Goal: Information Seeking & Learning: Learn about a topic

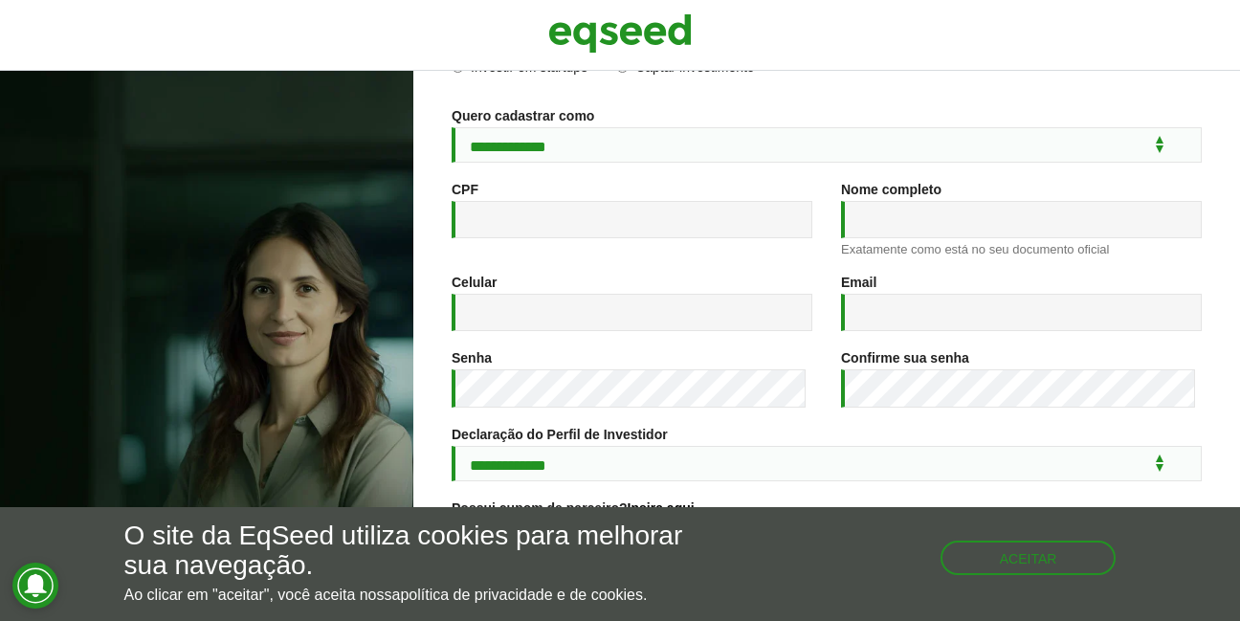
scroll to position [345, 0]
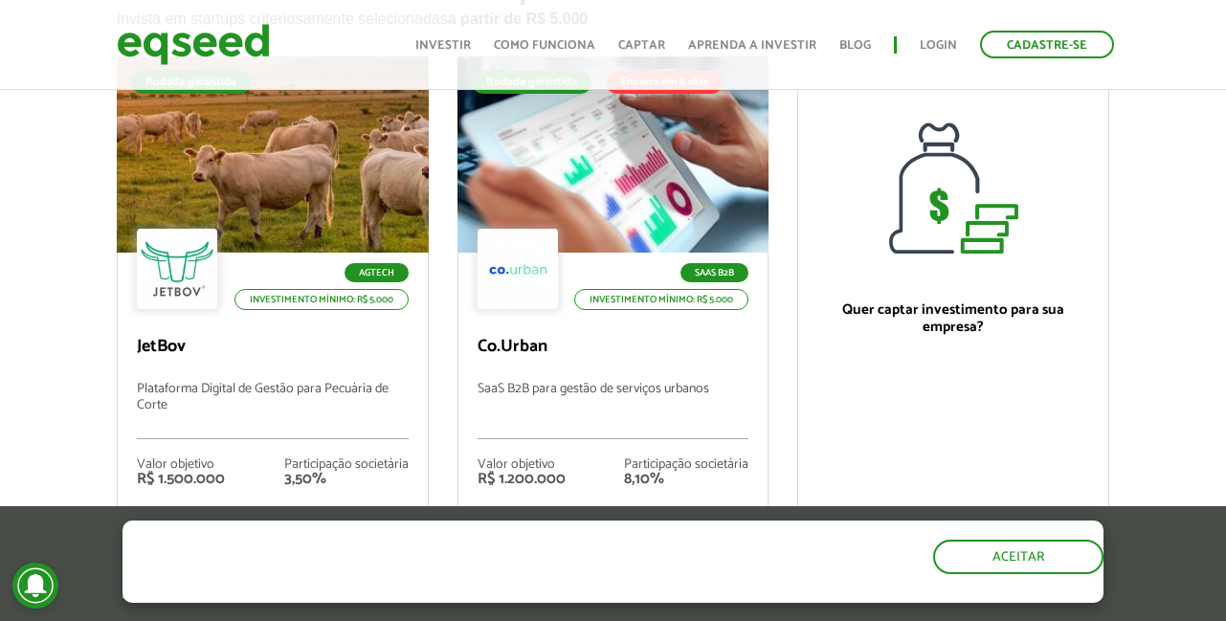
scroll to position [345, 0]
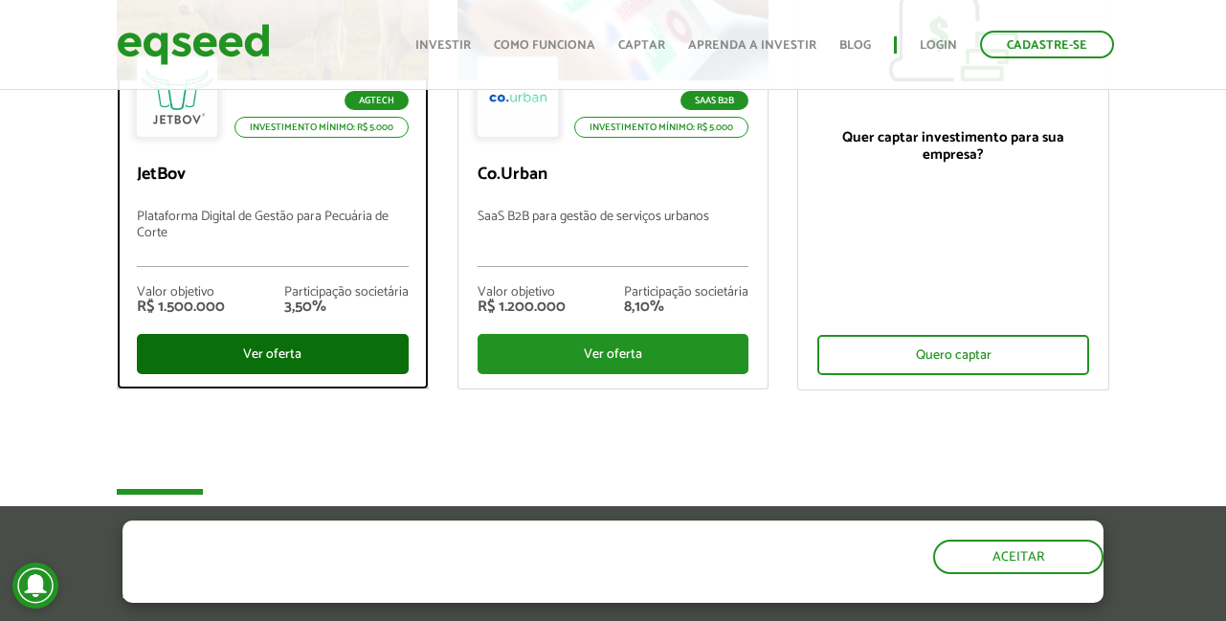
click at [265, 367] on div "Ver oferta" at bounding box center [273, 354] width 272 height 40
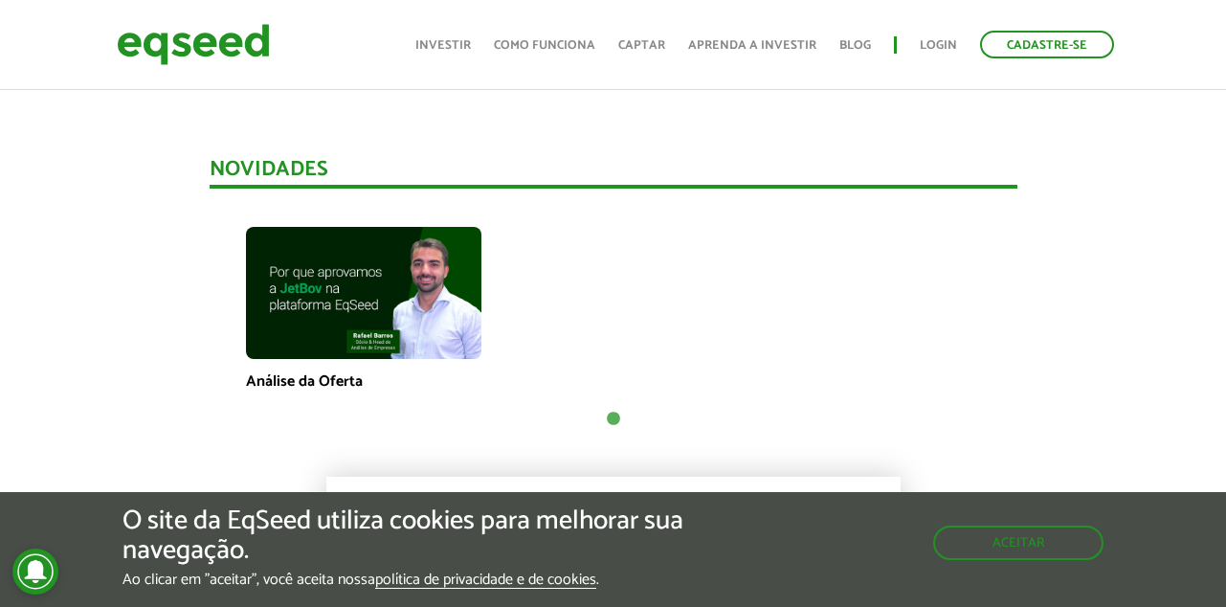
scroll to position [1352, 0]
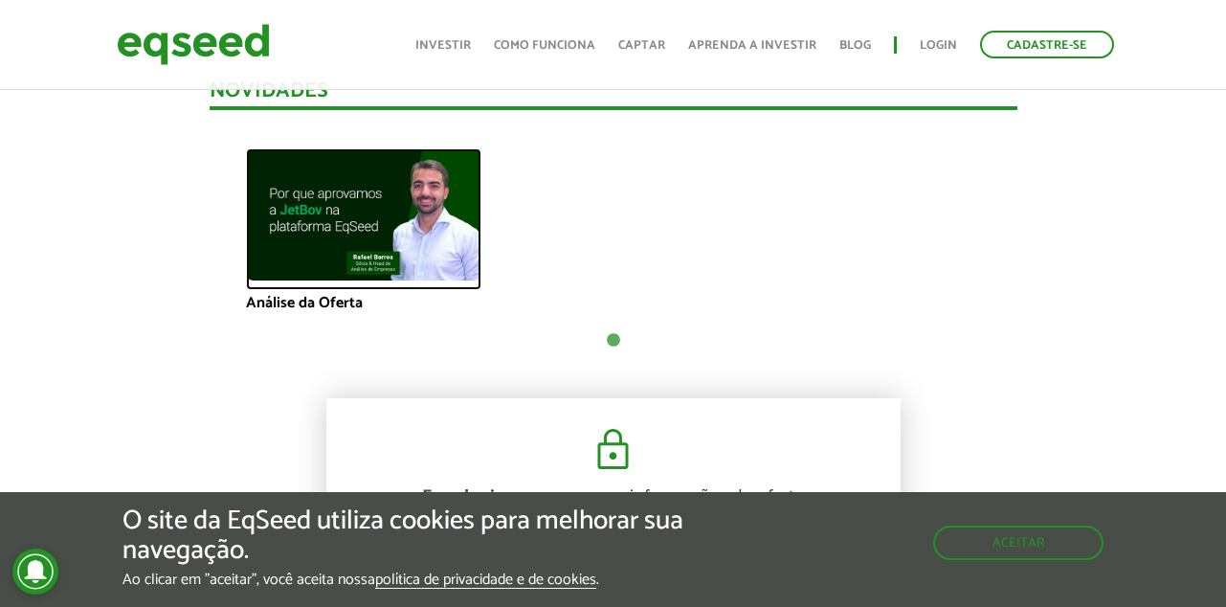
click at [419, 250] on img at bounding box center [363, 214] width 235 height 132
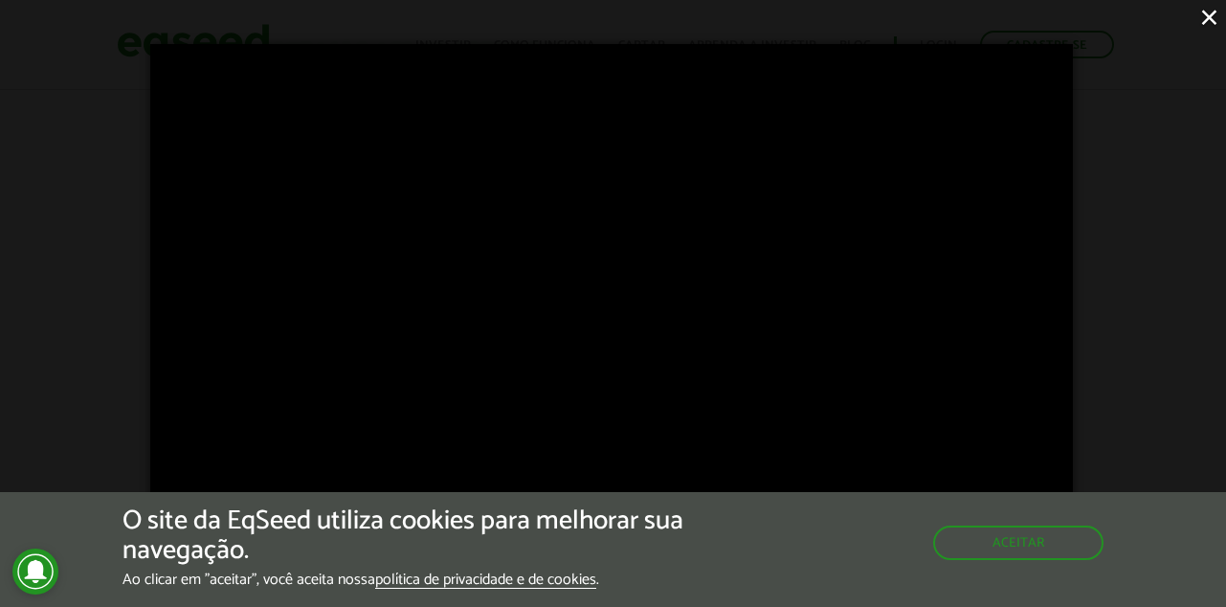
scroll to position [2558, 0]
click at [1024, 531] on button "Aceitar" at bounding box center [1020, 540] width 167 height 31
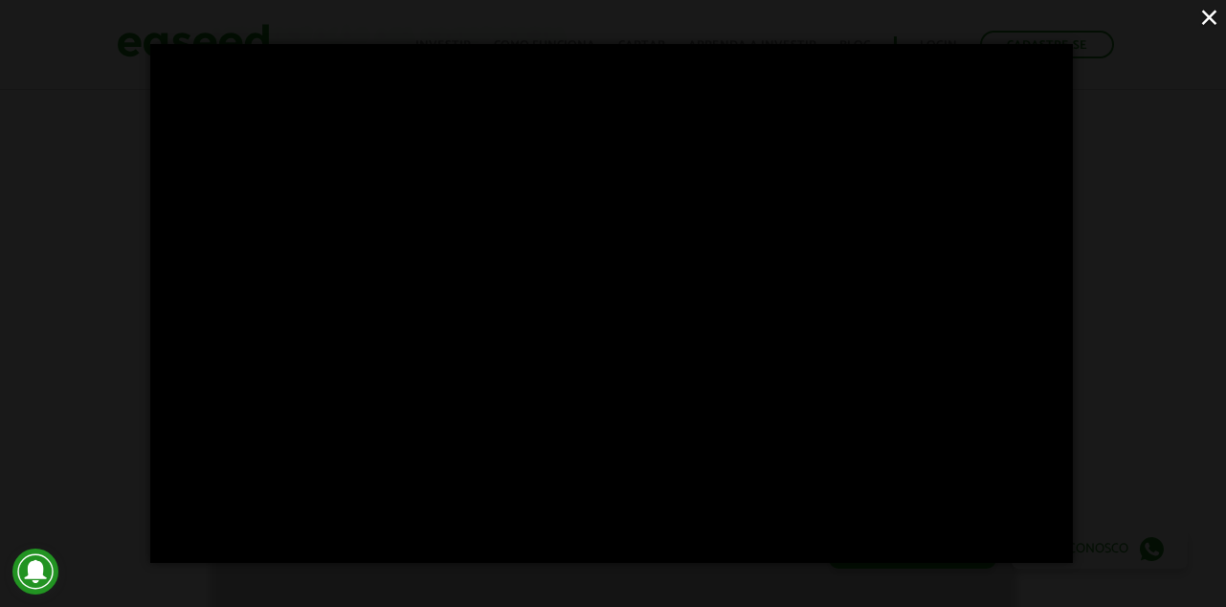
click at [1212, 19] on button "×" at bounding box center [1208, 16] width 33 height 33
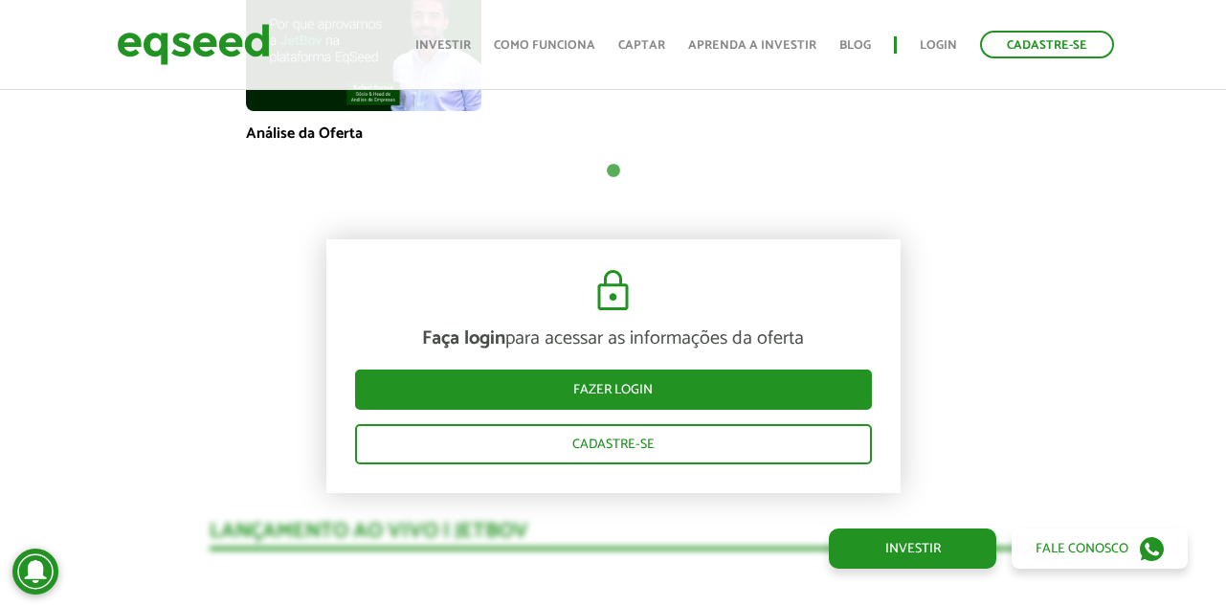
scroll to position [1180, 0]
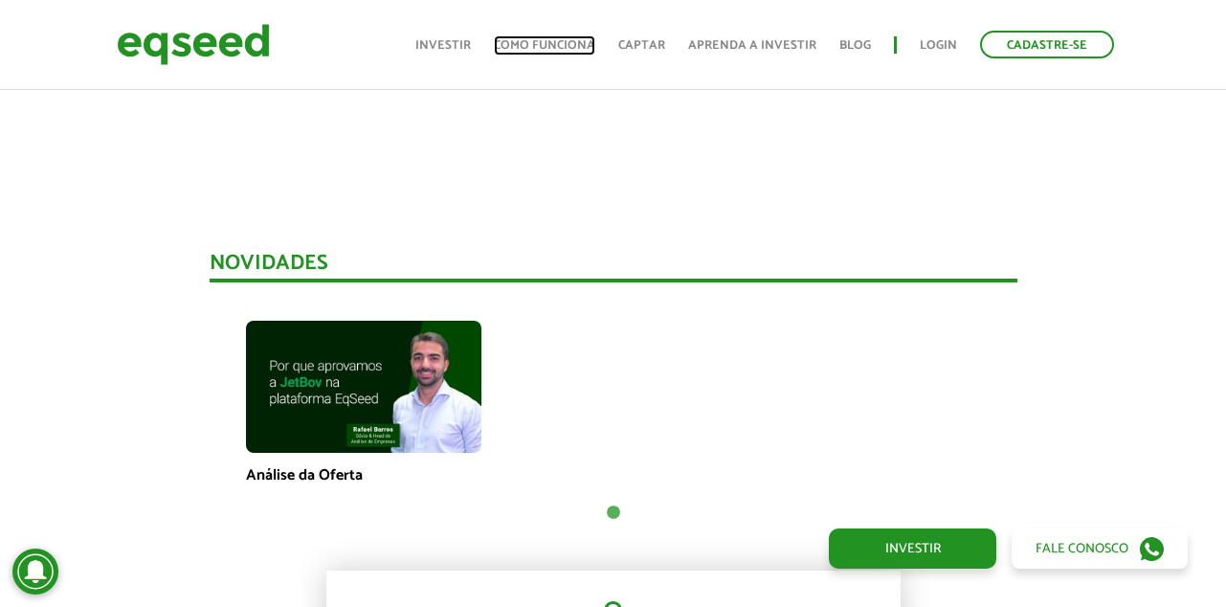
click at [541, 44] on link "Como funciona" at bounding box center [544, 45] width 101 height 12
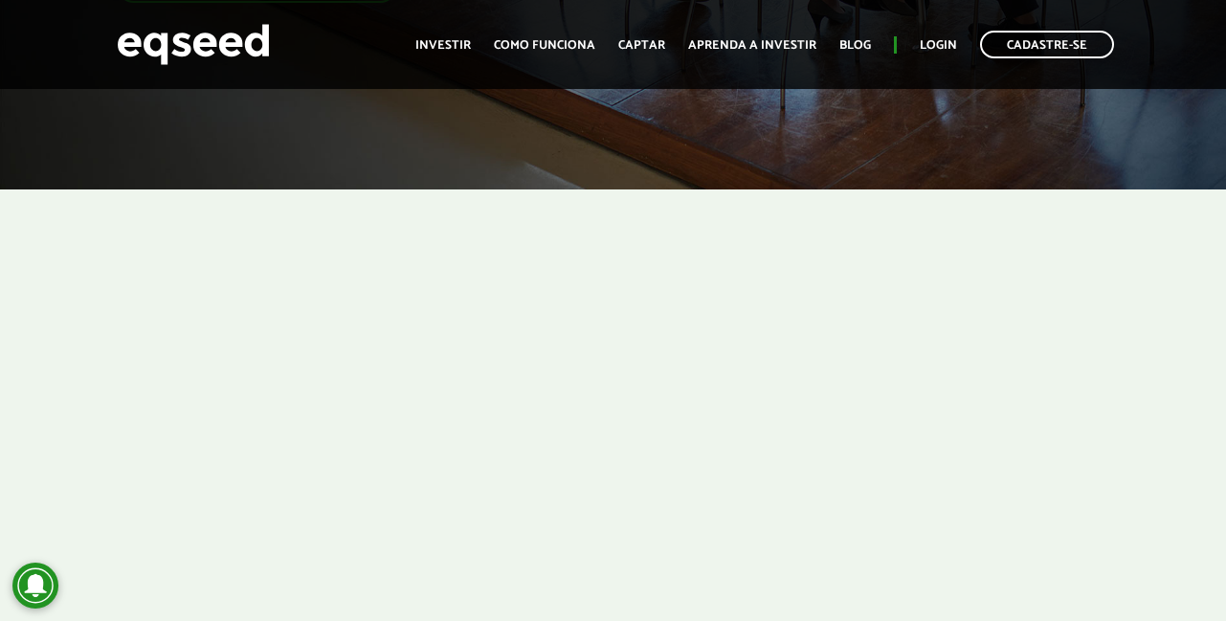
scroll to position [345, 0]
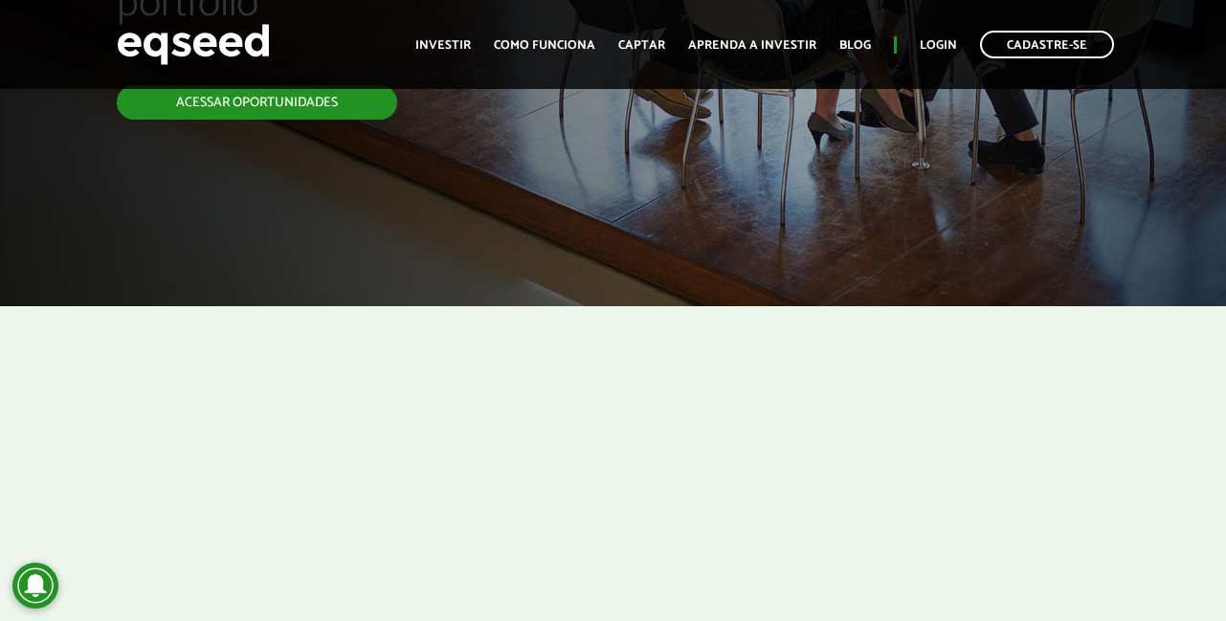
click at [319, 105] on link "Acessar oportunidades" at bounding box center [257, 102] width 280 height 34
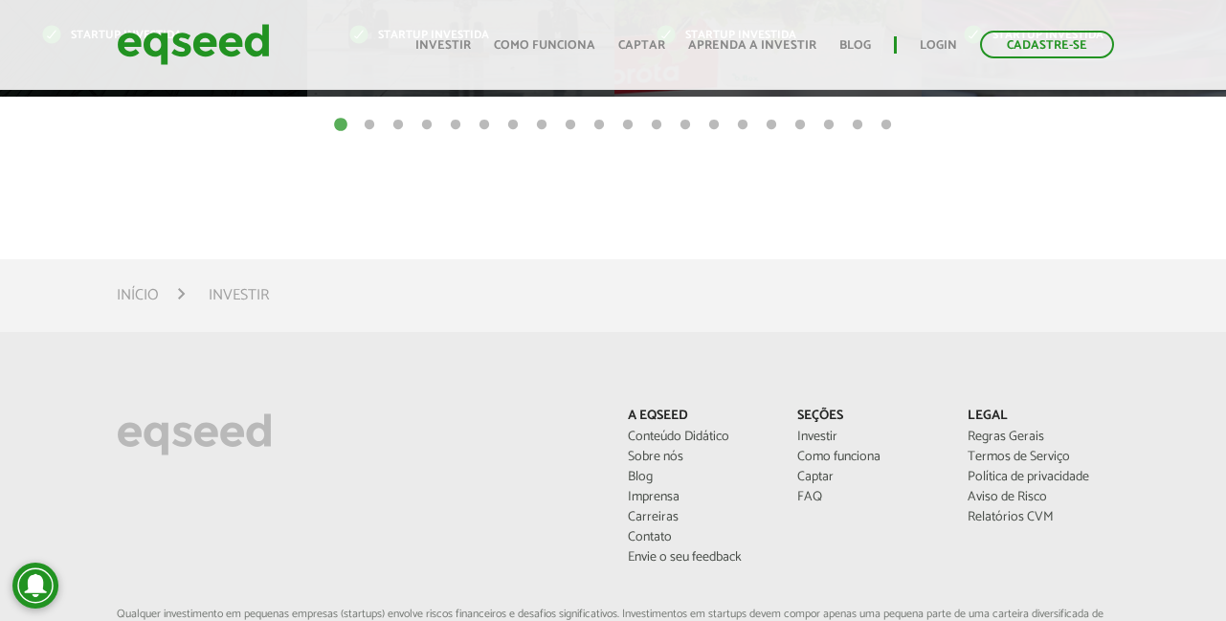
scroll to position [1206, 0]
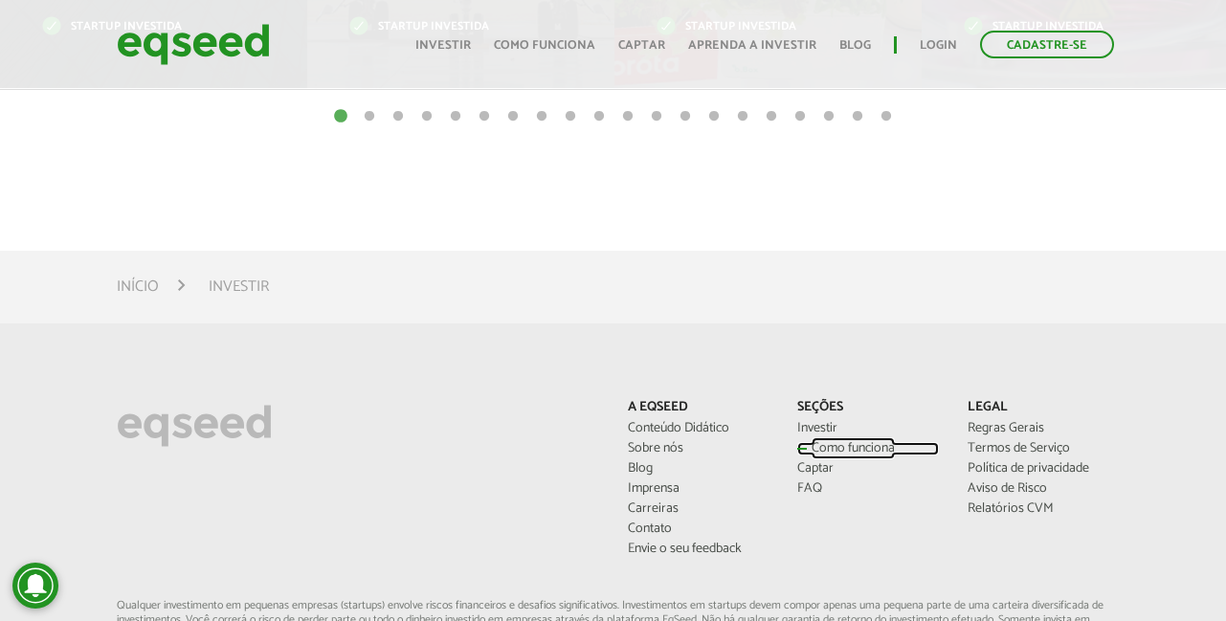
click at [867, 448] on link "Como funciona" at bounding box center [868, 448] width 142 height 13
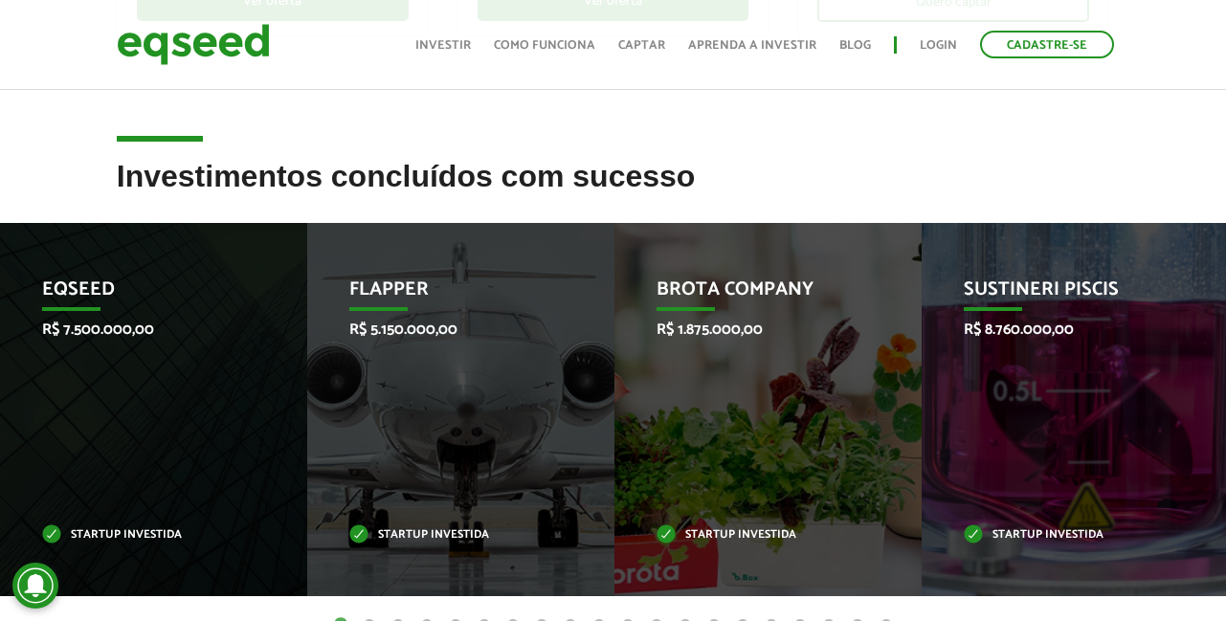
scroll to position [172, 0]
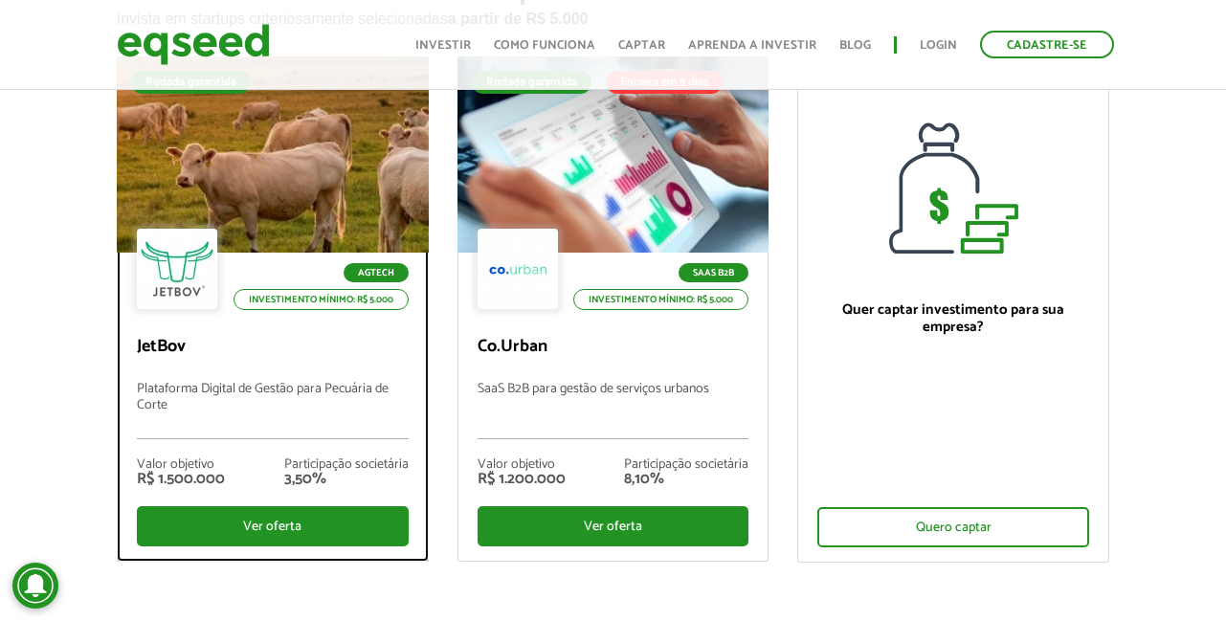
click at [313, 272] on li "Agtech" at bounding box center [316, 272] width 185 height 19
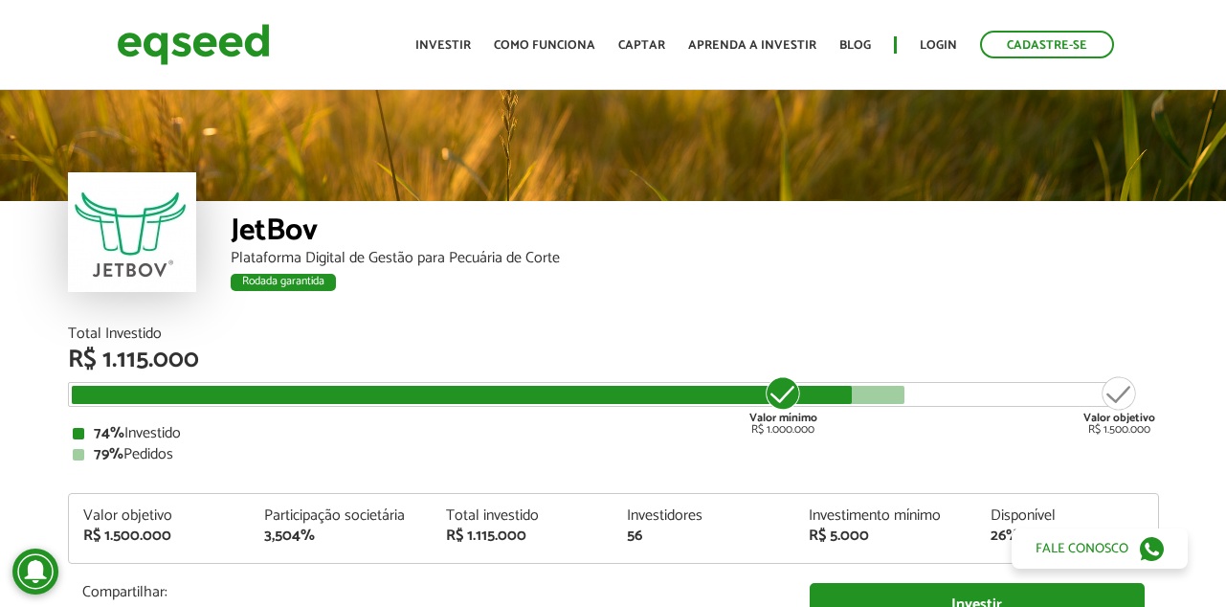
scroll to position [2219, 0]
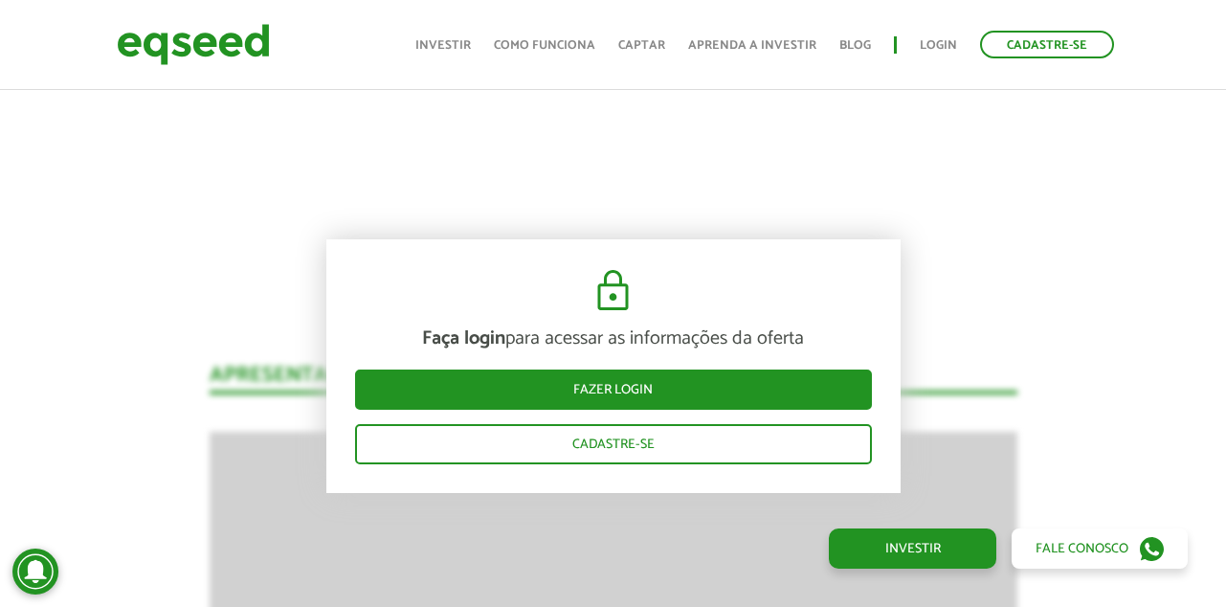
click at [722, 291] on div "Faça login para acessar as informações da oferta Fazer login Cadastre-se" at bounding box center [613, 366] width 574 height 254
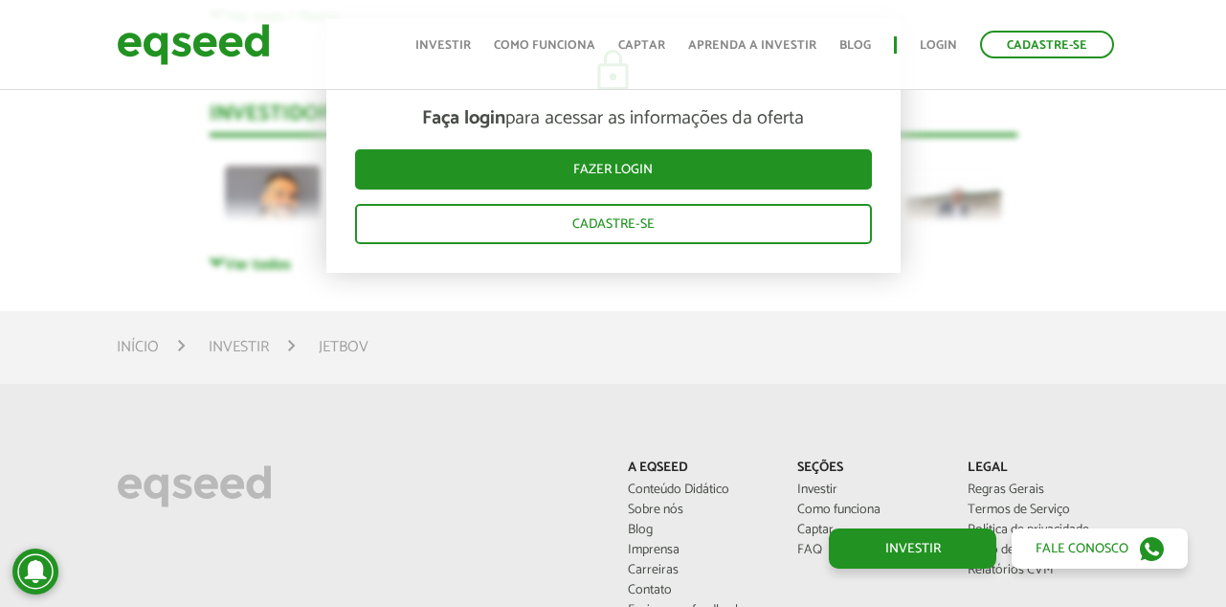
scroll to position [5320, 0]
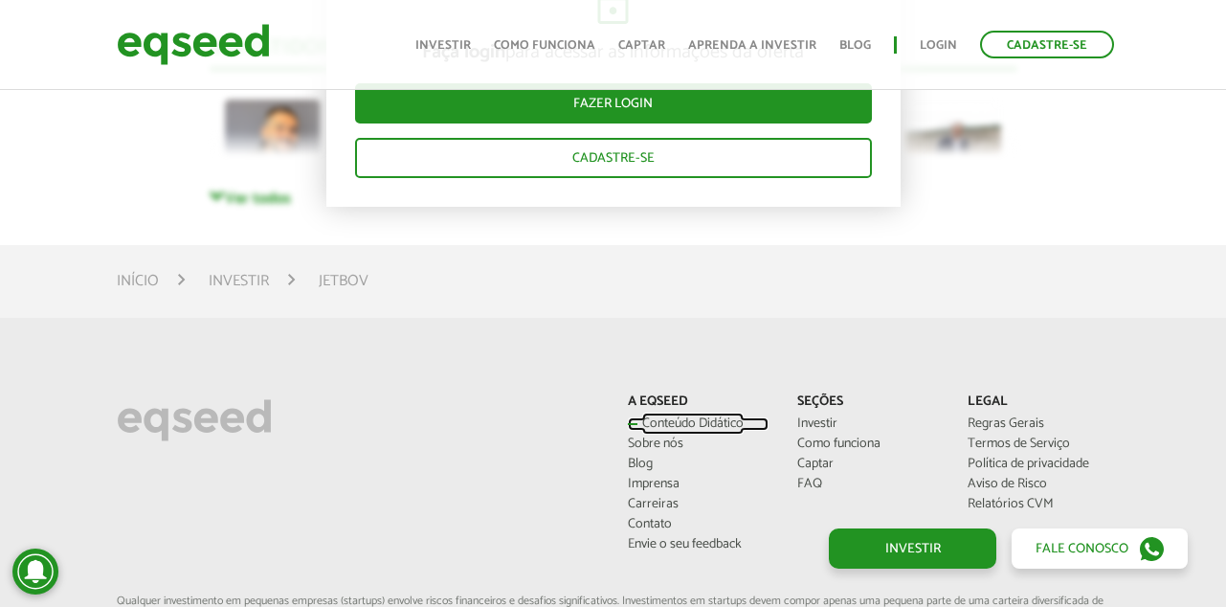
click at [711, 417] on link "Conteúdo Didático" at bounding box center [699, 423] width 142 height 13
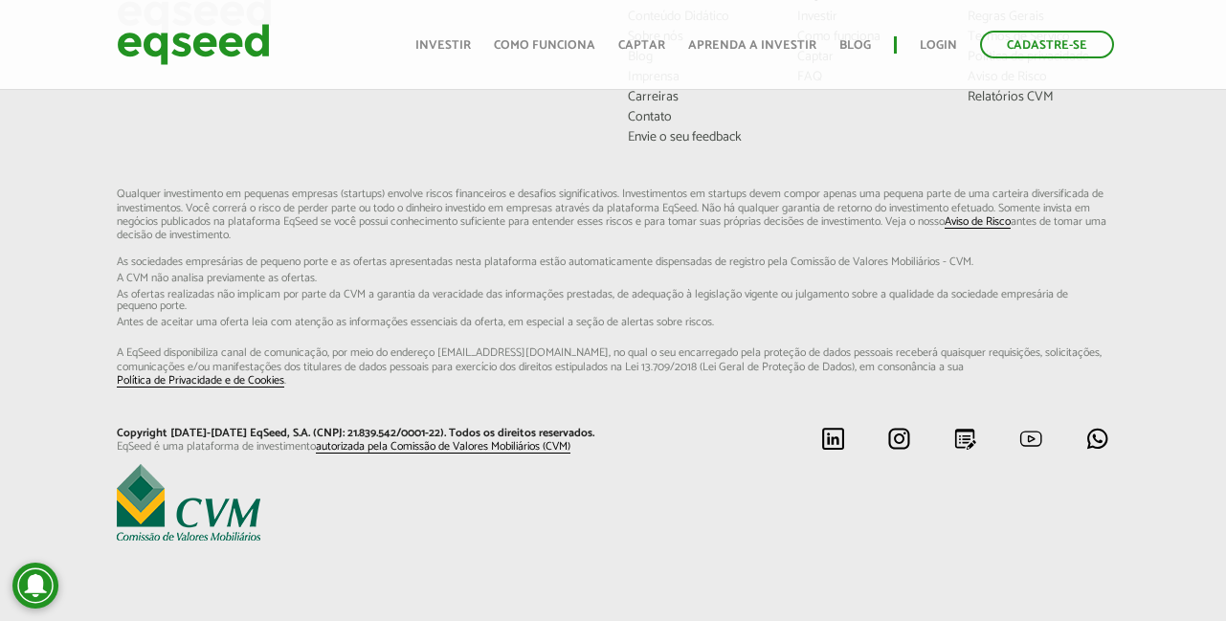
scroll to position [825, 0]
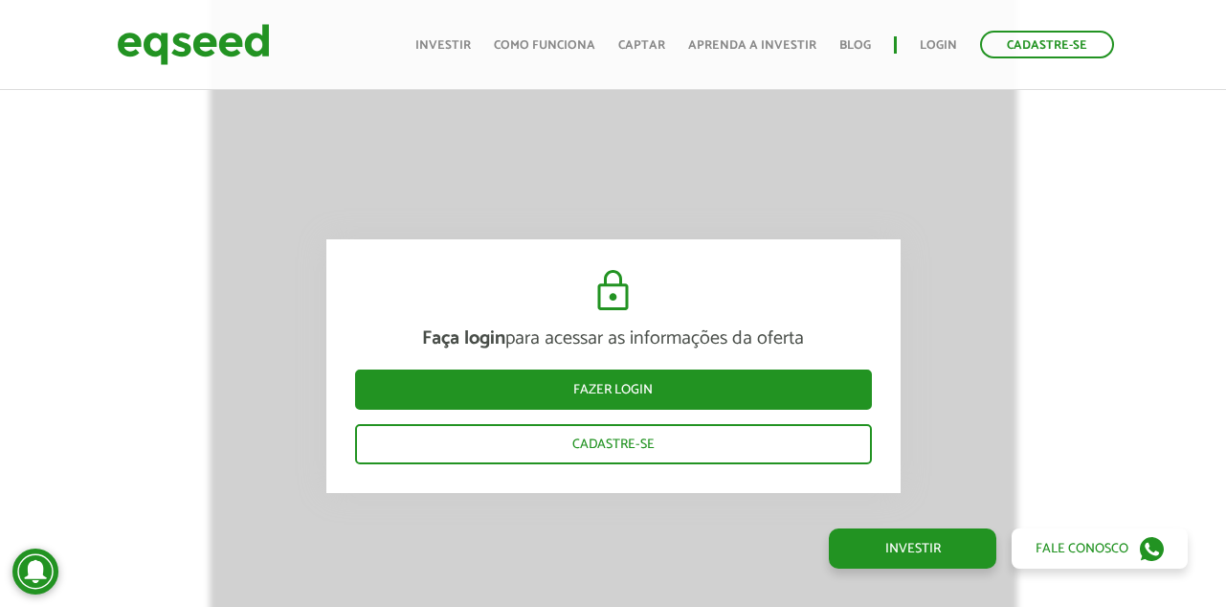
scroll to position [2736, 0]
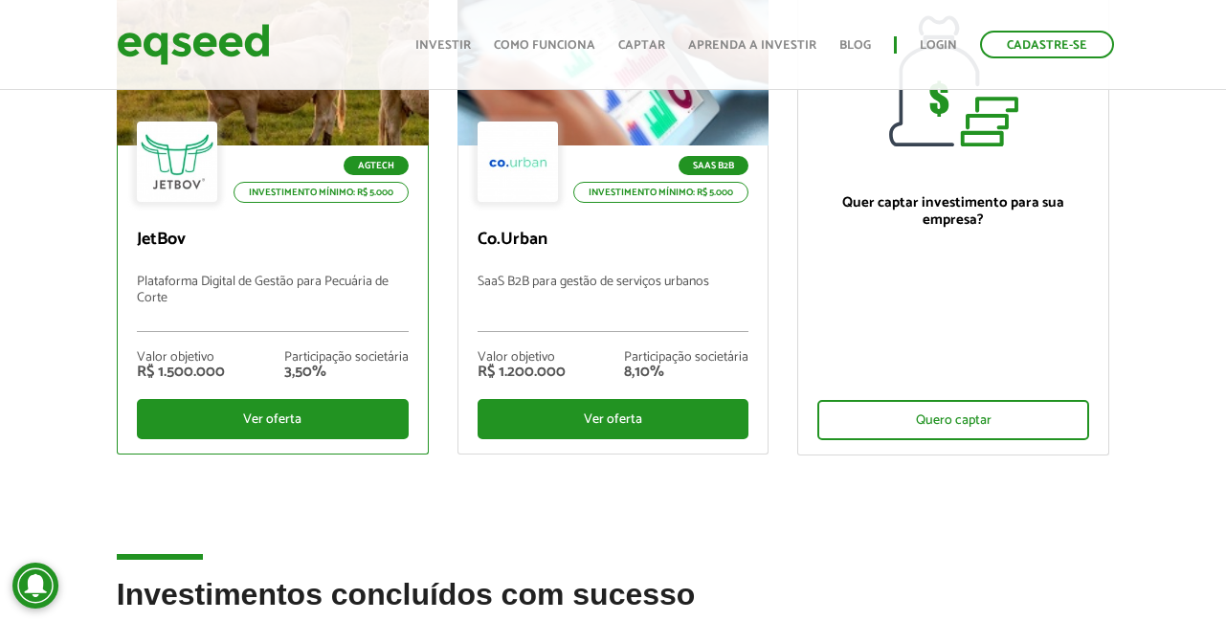
scroll to position [173, 0]
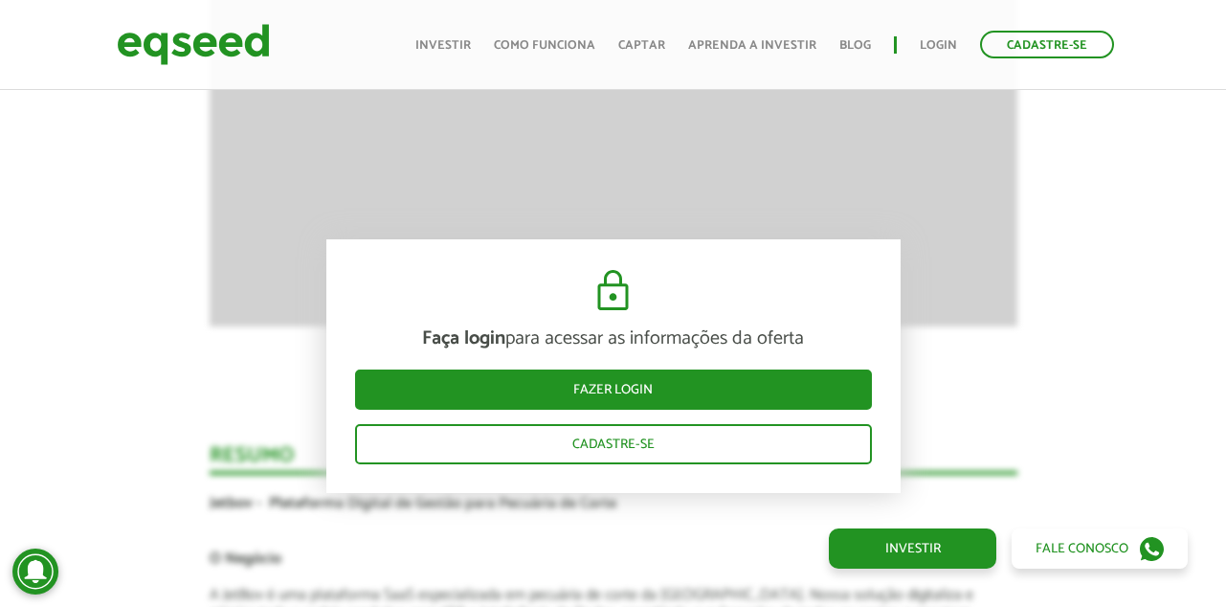
scroll to position [1180, 0]
